Goal: Transaction & Acquisition: Purchase product/service

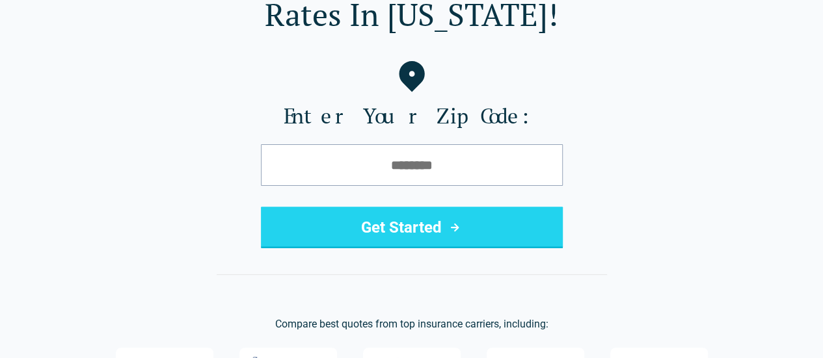
scroll to position [118, 0]
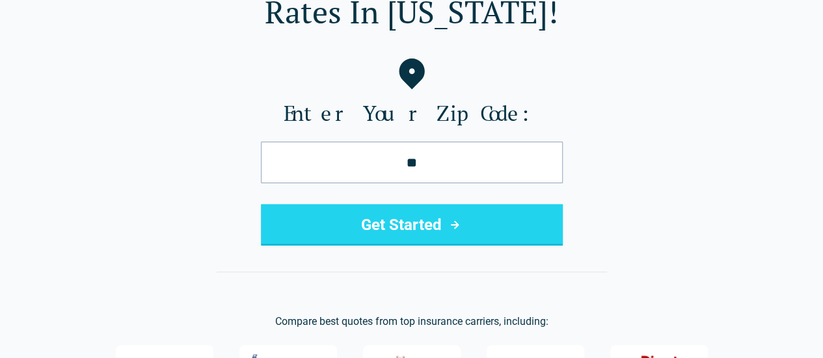
type input "*****"
click at [416, 229] on button "Get Started" at bounding box center [412, 225] width 302 height 42
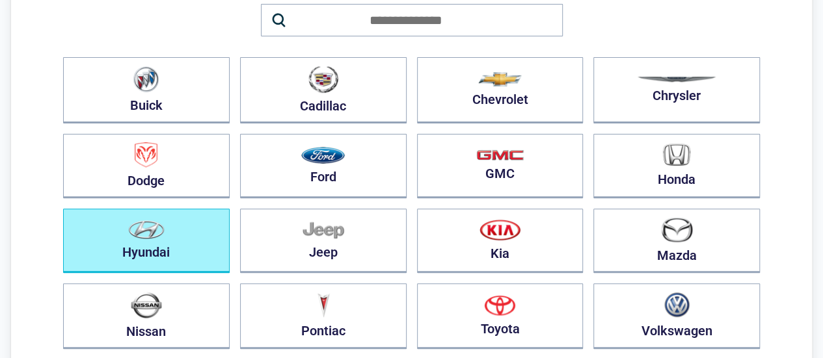
click at [190, 248] on button "Hyundai" at bounding box center [146, 241] width 167 height 64
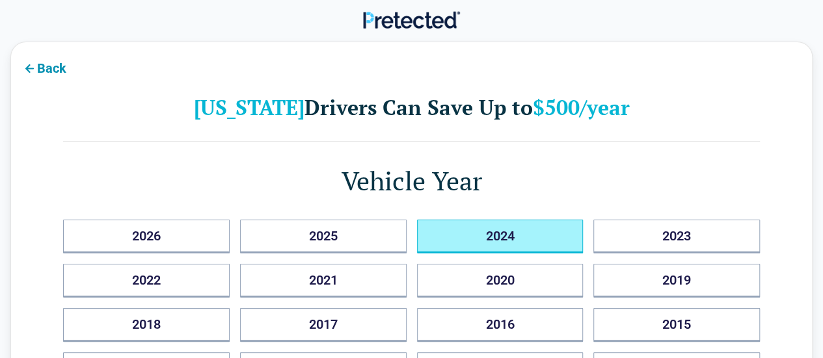
click at [484, 239] on button "2024" at bounding box center [500, 237] width 167 height 34
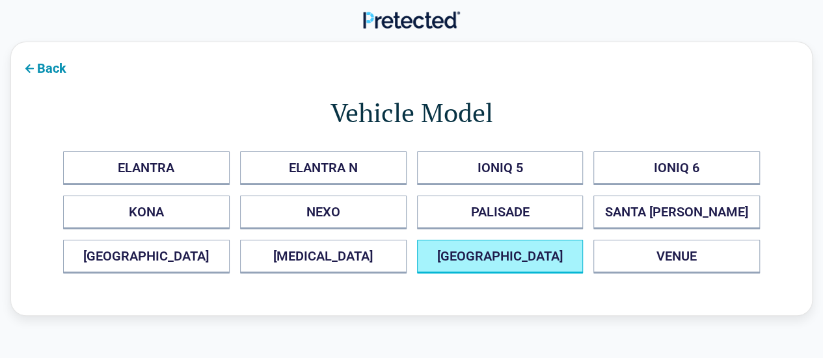
click at [513, 260] on button "TUCSON" at bounding box center [500, 257] width 167 height 34
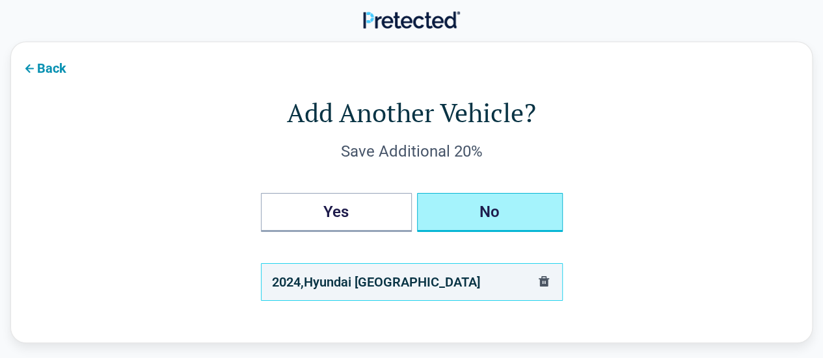
click at [519, 221] on button "No" at bounding box center [490, 212] width 146 height 39
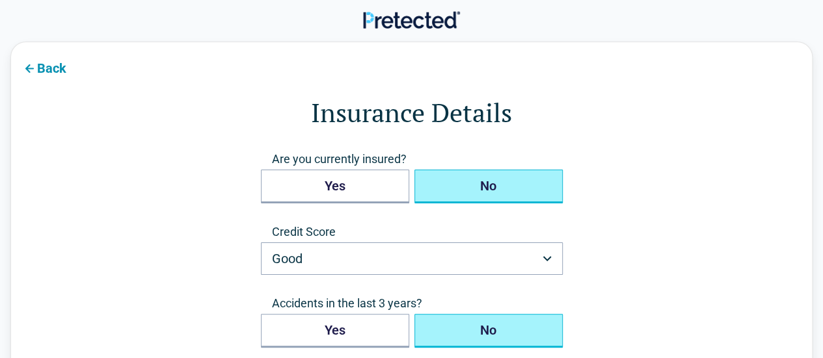
click at [508, 188] on button "No" at bounding box center [488, 187] width 148 height 34
click at [513, 265] on button "Good" at bounding box center [412, 259] width 302 height 33
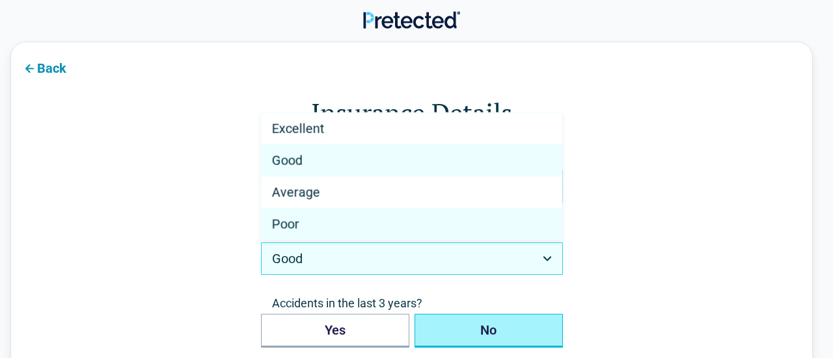
click at [450, 229] on div "Poor" at bounding box center [412, 224] width 301 height 31
select select "****"
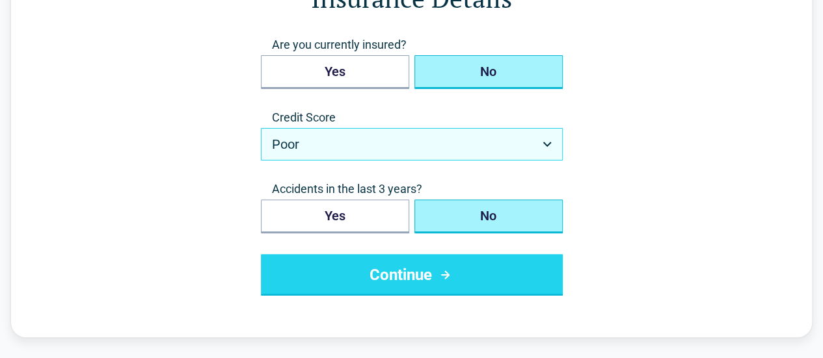
scroll to position [115, 0]
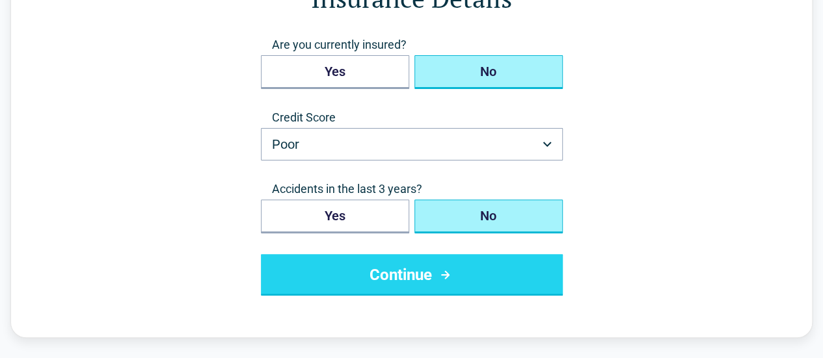
click at [481, 278] on button "Continue" at bounding box center [412, 275] width 302 height 42
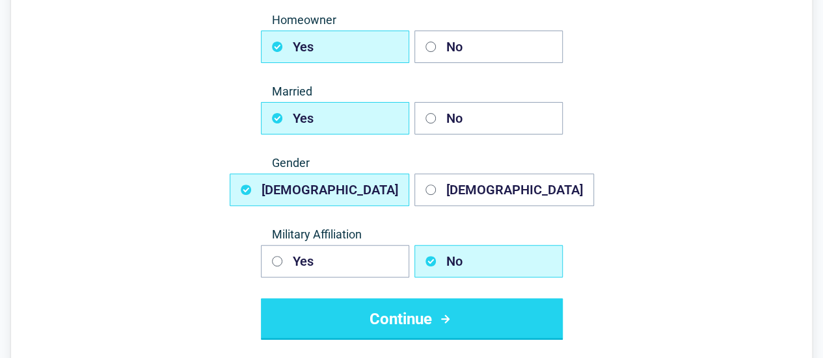
scroll to position [143, 0]
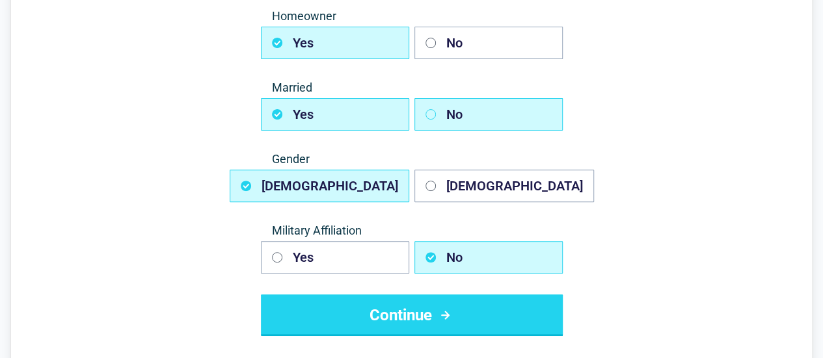
click at [431, 122] on button "No" at bounding box center [488, 114] width 148 height 33
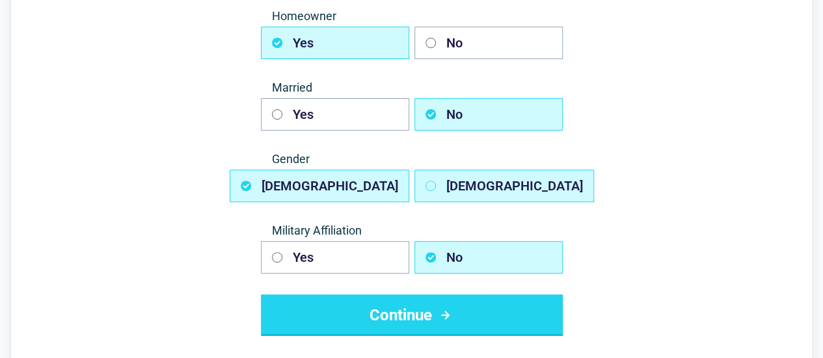
click at [442, 193] on button "Female" at bounding box center [504, 186] width 180 height 33
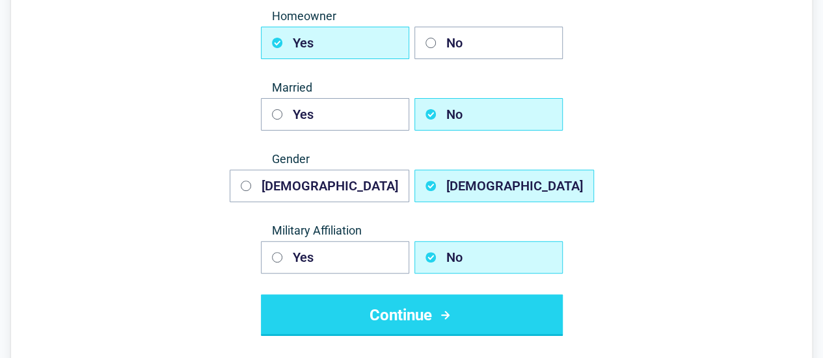
click at [446, 319] on icon "submit" at bounding box center [445, 316] width 16 height 16
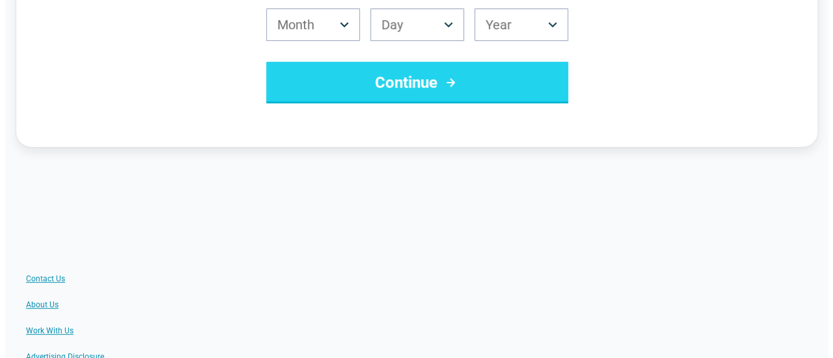
scroll to position [0, 0]
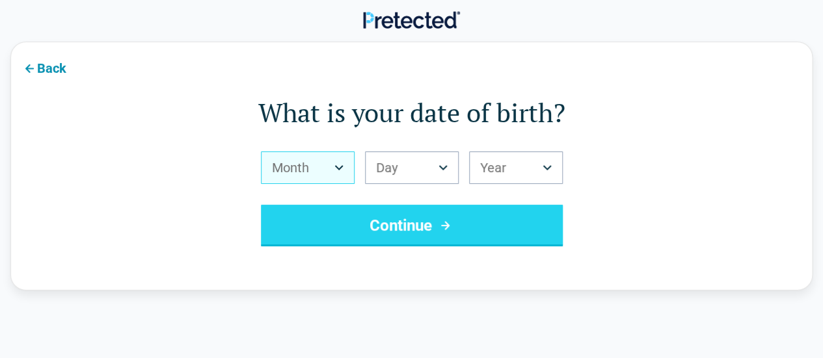
click at [324, 180] on button "Month" at bounding box center [308, 168] width 94 height 33
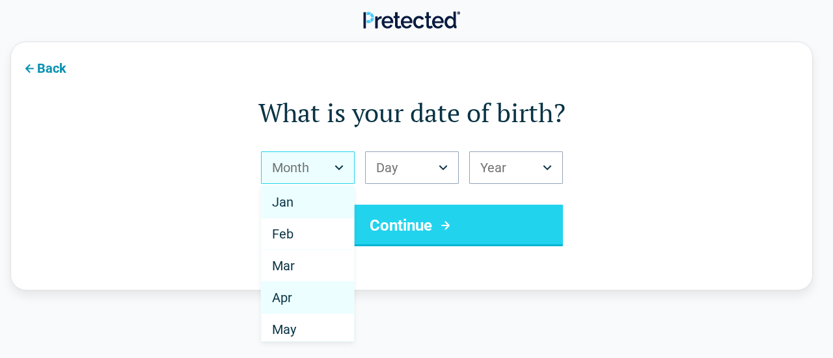
click at [322, 299] on div "Apr" at bounding box center [308, 298] width 92 height 32
select select "*"
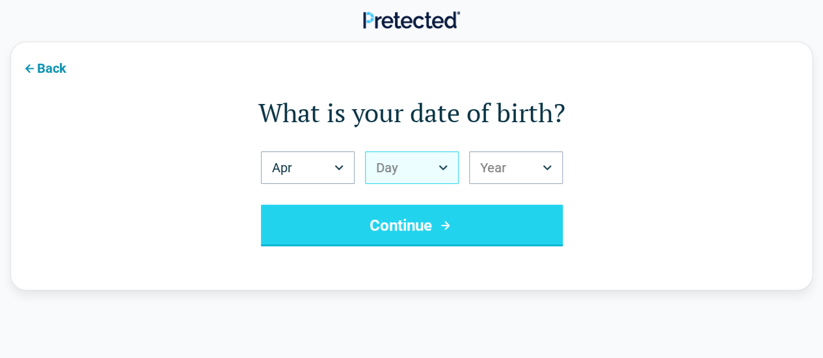
click at [410, 176] on button "Day" at bounding box center [412, 168] width 94 height 33
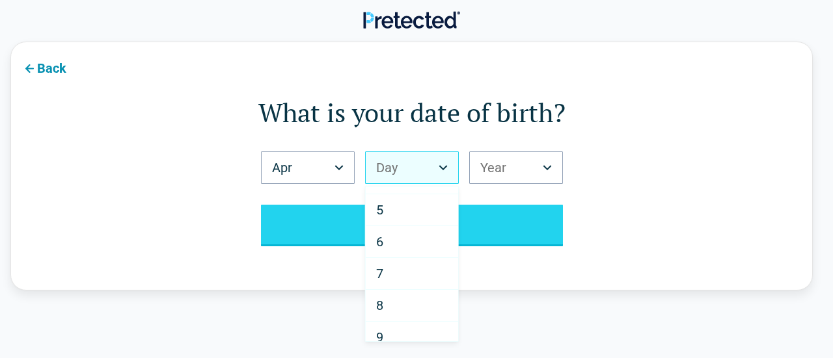
scroll to position [139, 0]
click at [407, 285] on div "8" at bounding box center [412, 287] width 92 height 32
select select "*"
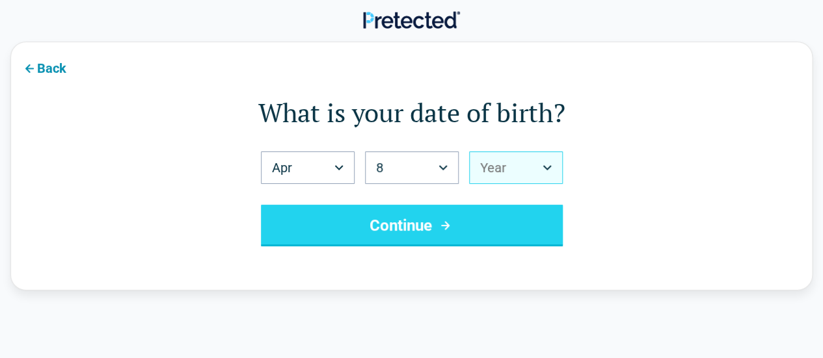
click at [526, 172] on button "Year" at bounding box center [516, 168] width 94 height 33
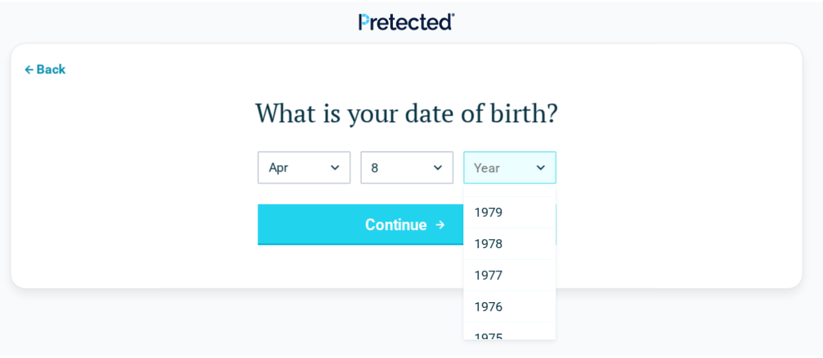
scroll to position [885, 0]
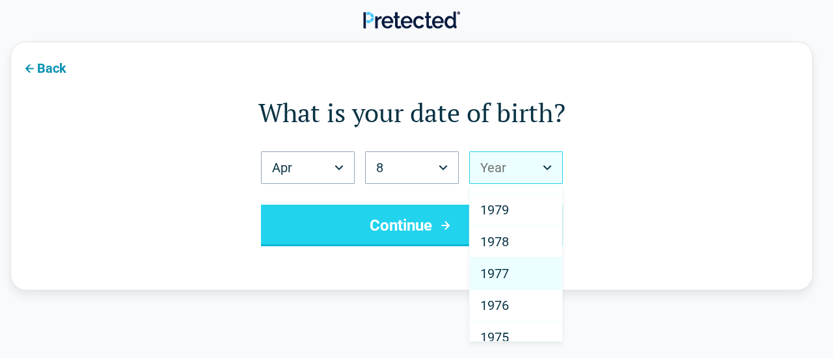
click at [514, 271] on div "1977" at bounding box center [516, 274] width 92 height 32
select select "****"
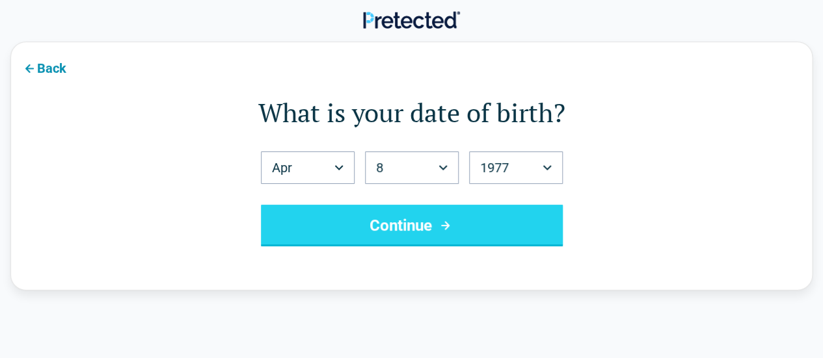
click at [494, 222] on button "Continue" at bounding box center [412, 226] width 302 height 42
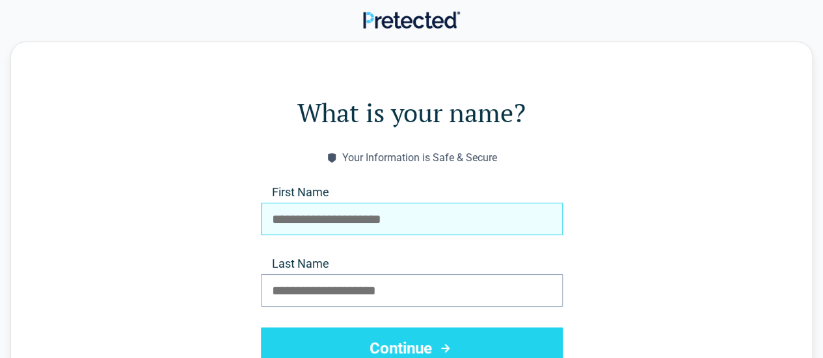
click at [497, 222] on input "First Name" at bounding box center [412, 219] width 302 height 33
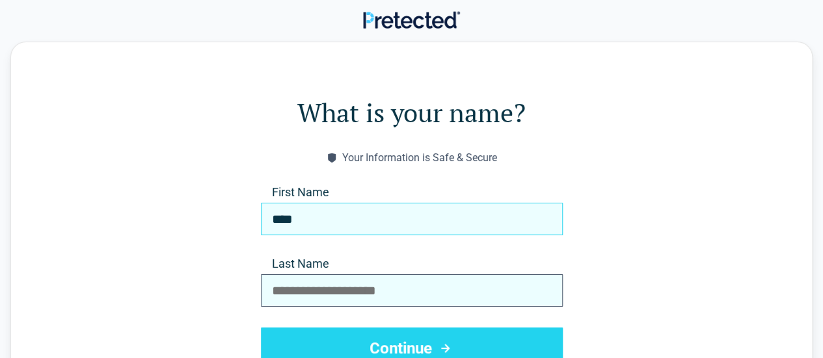
type input "****"
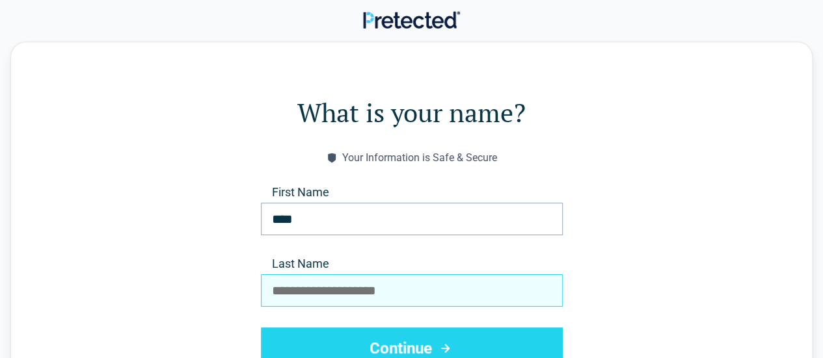
click at [433, 285] on input "Last Name" at bounding box center [412, 291] width 302 height 33
type input "******"
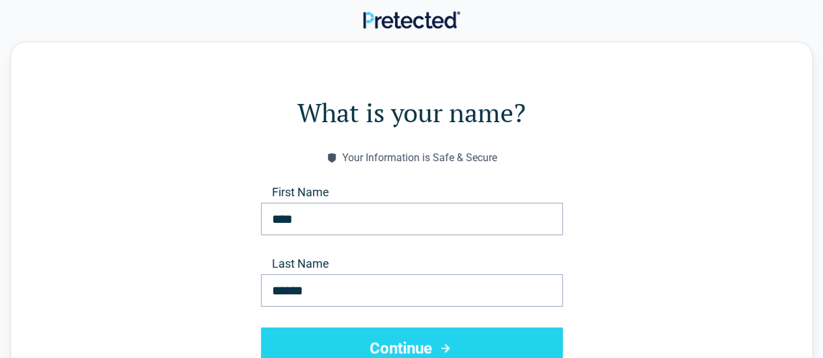
click at [438, 351] on icon "submit" at bounding box center [445, 349] width 16 height 16
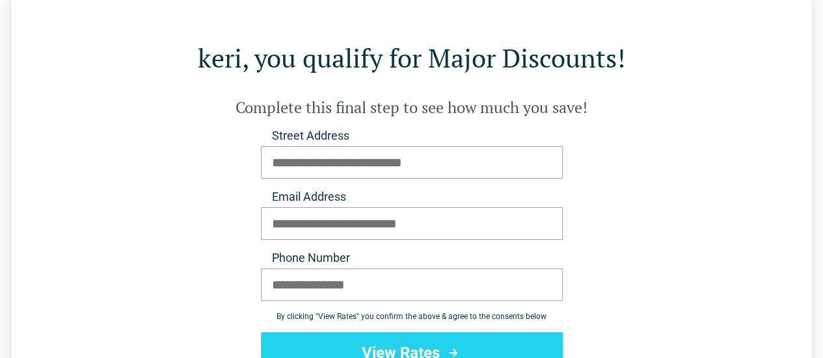
scroll to position [55, 0]
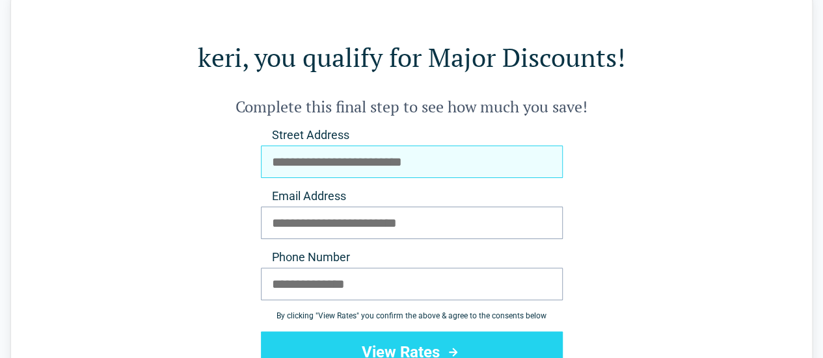
click at [440, 160] on input "Street Address" at bounding box center [412, 162] width 302 height 33
type input "**********"
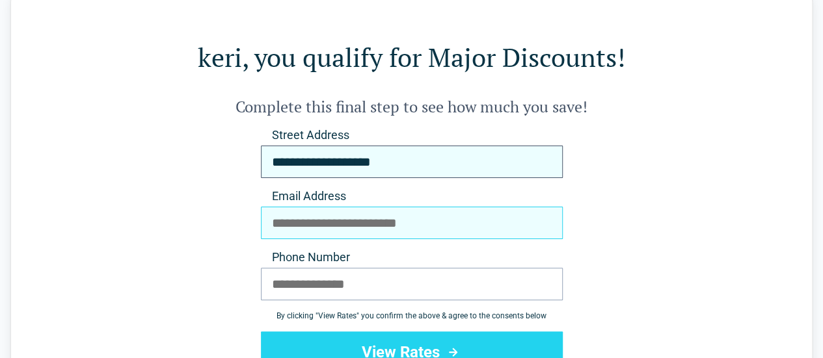
type input "**********"
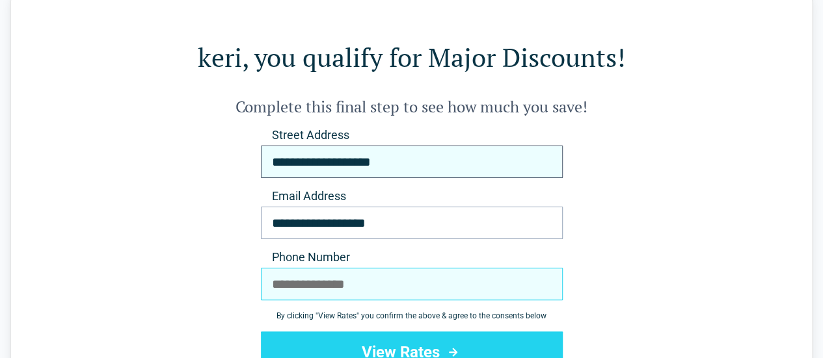
type input "**********"
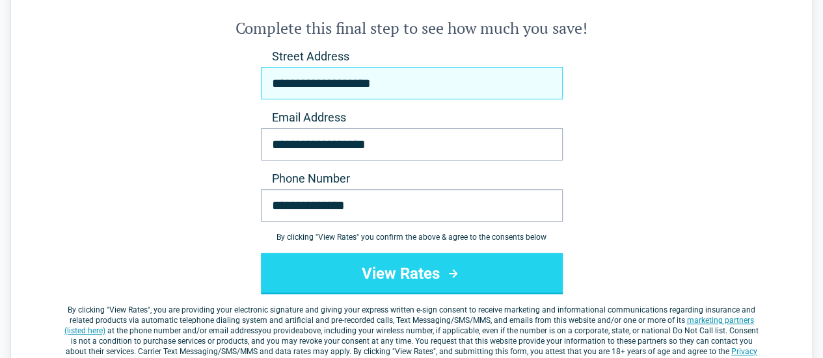
scroll to position [141, 0]
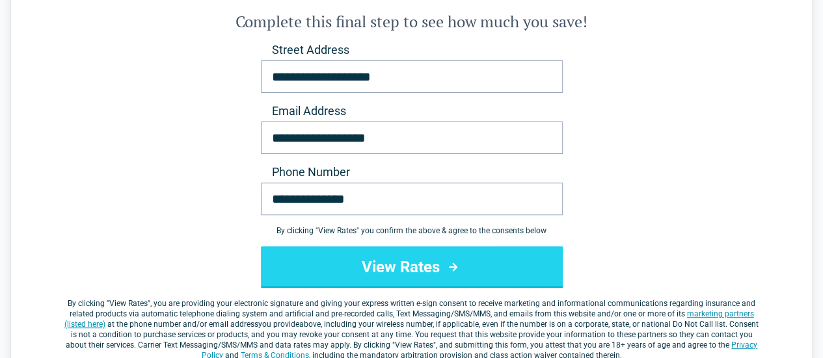
click at [471, 278] on button "View Rates" at bounding box center [412, 268] width 302 height 42
